Goal: Check status: Check status

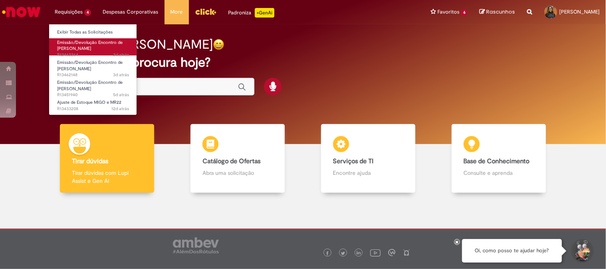
click at [93, 44] on span "Emissão/Devolução Encontro de [PERSON_NAME]" at bounding box center [89, 46] width 65 height 12
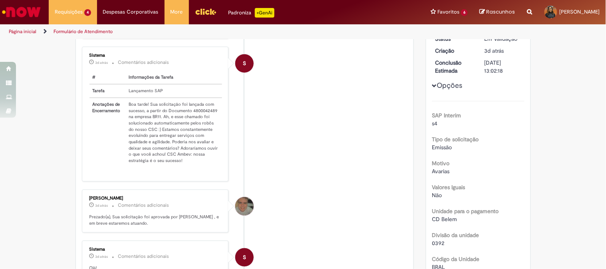
scroll to position [44, 0]
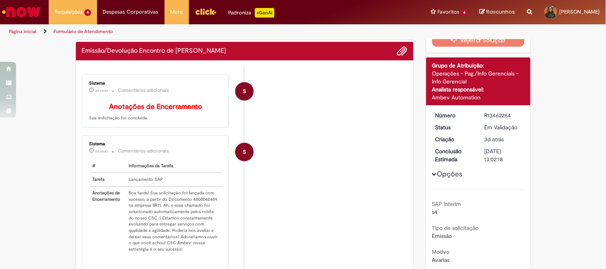
click at [485, 115] on div "R13462264" at bounding box center [502, 115] width 37 height 8
copy div "R13462264"
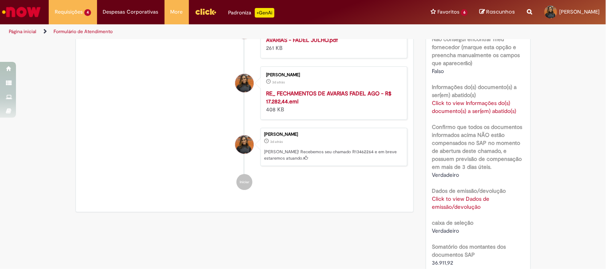
scroll to position [532, 0]
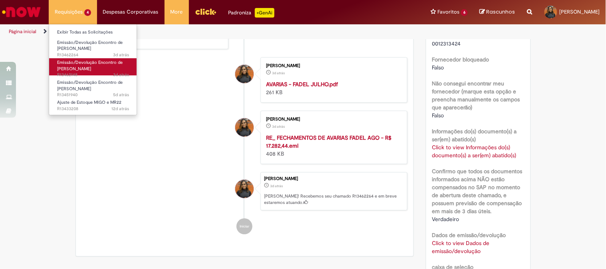
click at [77, 63] on span "Emissão/Devolução Encontro de [PERSON_NAME]" at bounding box center [89, 65] width 65 height 12
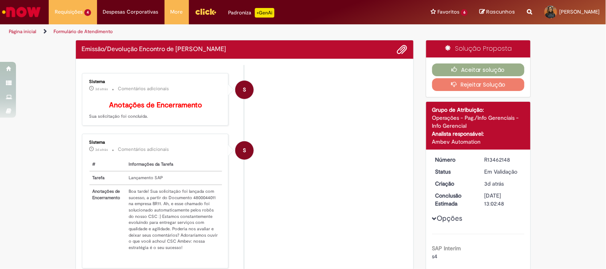
click at [498, 161] on div "R13462148" at bounding box center [502, 160] width 37 height 8
copy div "R13462148"
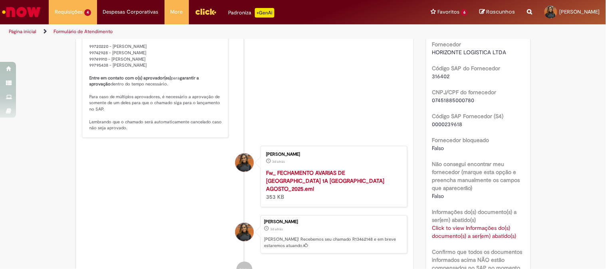
scroll to position [488, 0]
